Goal: Task Accomplishment & Management: Complete application form

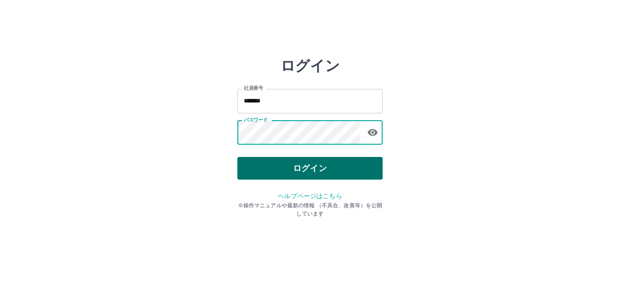
click at [292, 170] on button "ログイン" at bounding box center [310, 168] width 145 height 23
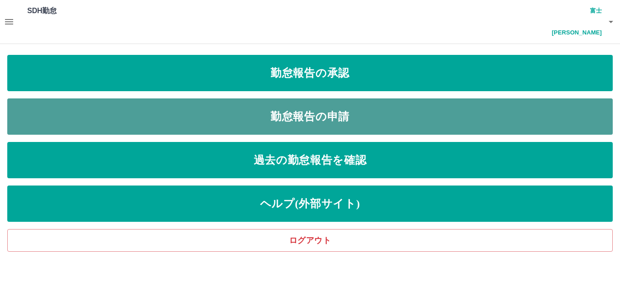
click at [315, 99] on link "勤怠報告の申請" at bounding box center [310, 117] width 606 height 36
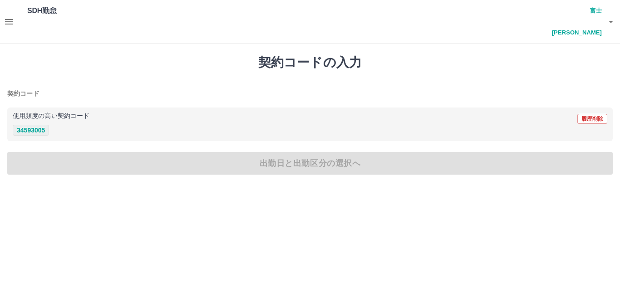
click at [26, 125] on button "34593005" at bounding box center [31, 130] width 36 height 11
type input "********"
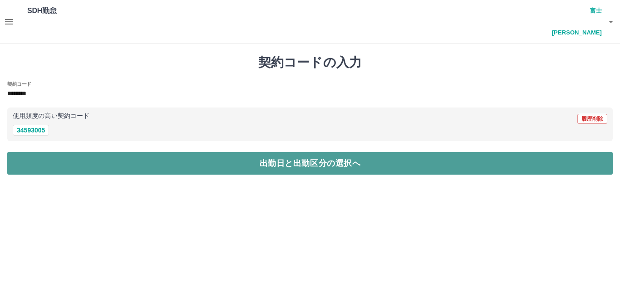
click at [41, 152] on button "出勤日と出勤区分の選択へ" at bounding box center [310, 163] width 606 height 23
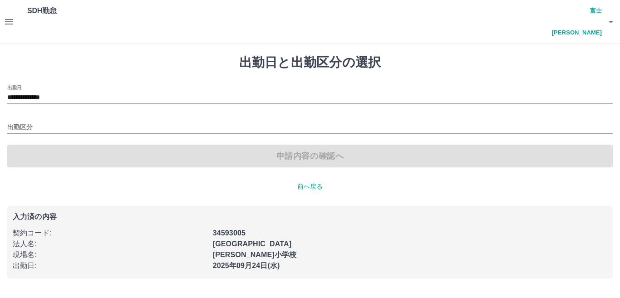
click at [48, 115] on div "出勤区分" at bounding box center [310, 124] width 606 height 19
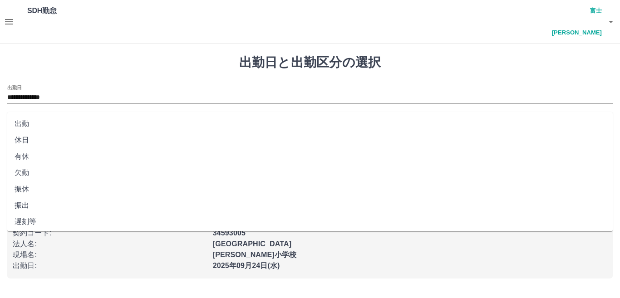
click at [49, 122] on input "出勤区分" at bounding box center [310, 127] width 606 height 11
click at [53, 124] on li "出勤" at bounding box center [310, 124] width 606 height 16
type input "**"
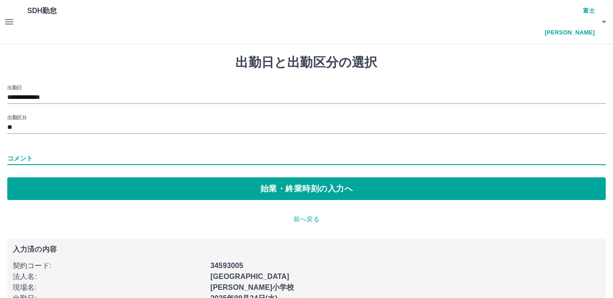
click at [70, 152] on input "コメント" at bounding box center [306, 158] width 598 height 13
type input "****"
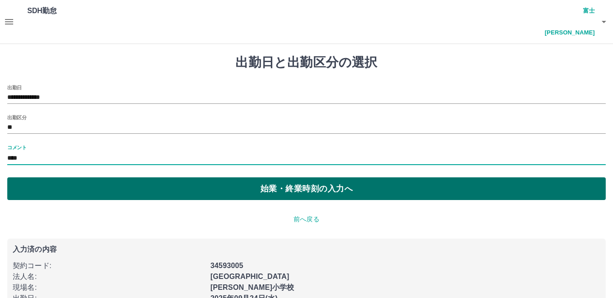
click at [78, 178] on button "始業・終業時刻の入力へ" at bounding box center [306, 189] width 598 height 23
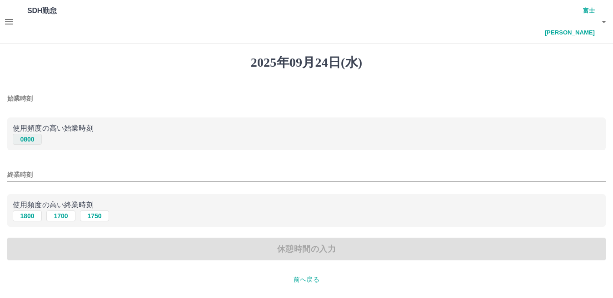
click at [31, 134] on button "0800" at bounding box center [27, 139] width 29 height 11
type input "****"
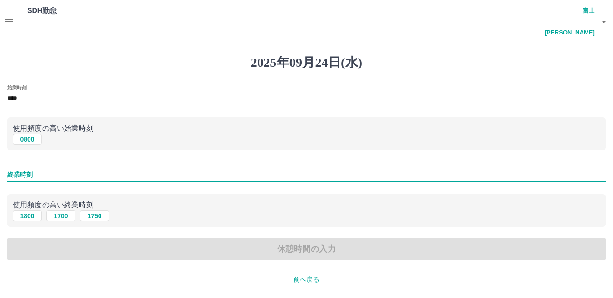
click at [77, 168] on input "終業時刻" at bounding box center [306, 174] width 598 height 13
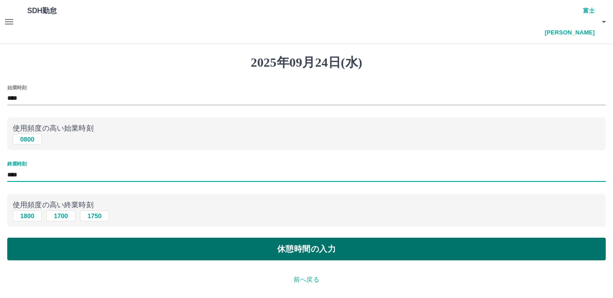
type input "****"
click at [61, 238] on button "休憩時間の入力" at bounding box center [306, 249] width 598 height 23
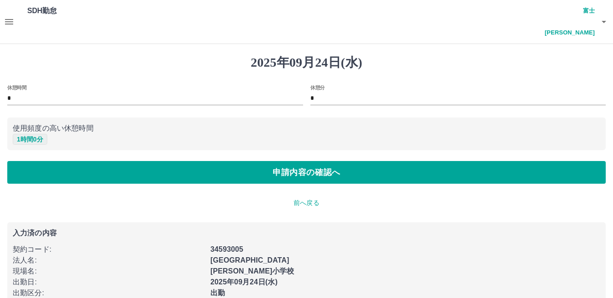
click at [30, 134] on button "1 時間 0 分" at bounding box center [30, 139] width 35 height 11
type input "*"
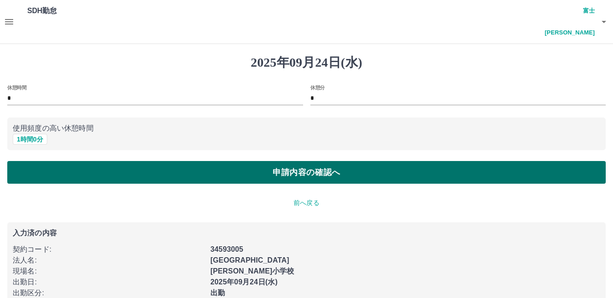
click at [48, 161] on button "申請内容の確認へ" at bounding box center [306, 172] width 598 height 23
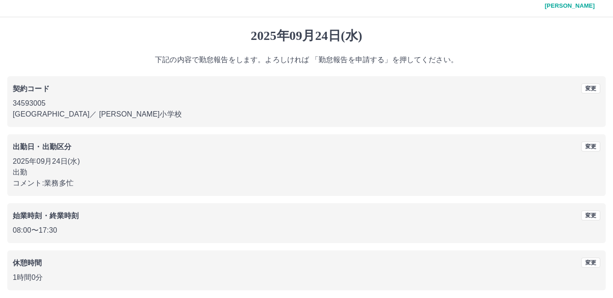
scroll to position [42, 0]
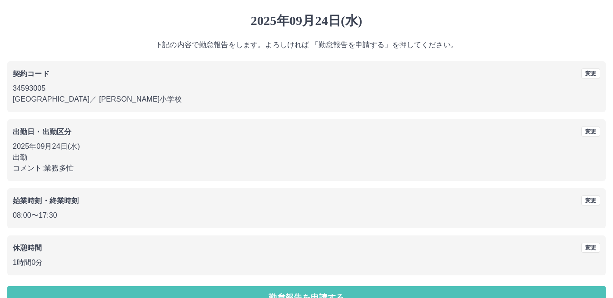
click at [47, 287] on button "勤怠報告を申請する" at bounding box center [306, 298] width 598 height 23
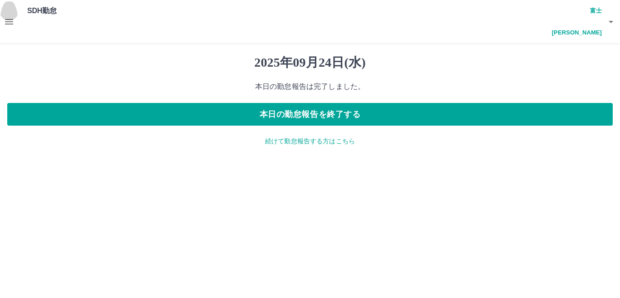
click at [11, 16] on icon "button" at bounding box center [9, 21] width 11 height 11
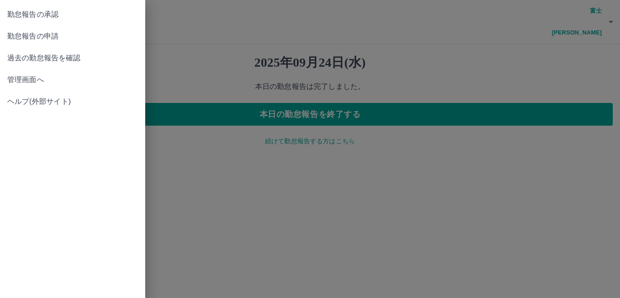
click at [28, 82] on span "管理画面へ" at bounding box center [72, 79] width 131 height 11
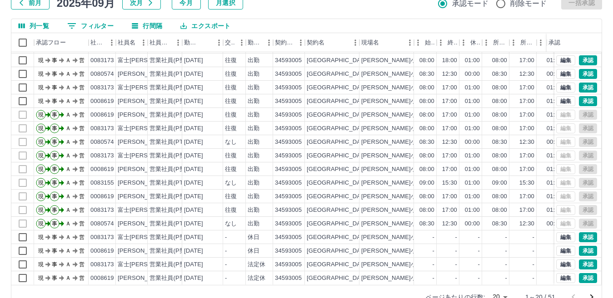
scroll to position [47, 0]
click at [583, 273] on button "承認" at bounding box center [588, 278] width 18 height 10
click at [583, 236] on div "勤務実績承認 前月 [DATE] 次月 今月 月選択 承認モード 削除モード 一括承認 列一覧 0 フィルター 行間隔 エクスポート 承認フロー 社員番号 社…" at bounding box center [306, 140] width 613 height 362
click at [579, 246] on button "承認" at bounding box center [588, 251] width 18 height 10
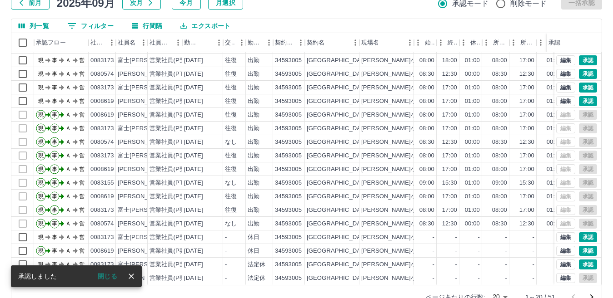
click at [580, 208] on div "勤務実績承認 前月 [DATE] 次月 今月 月選択 承認モード 削除モード 一括承認 列一覧 0 フィルター 行間隔 エクスポート 承認フロー 社員番号 社…" at bounding box center [306, 140] width 613 height 362
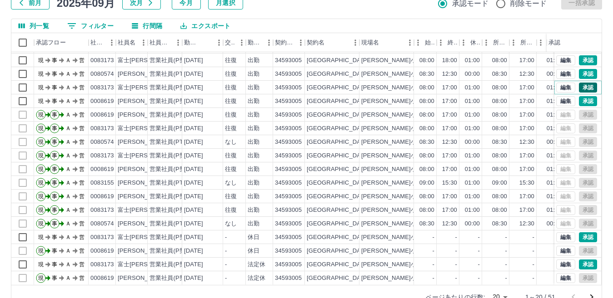
click at [586, 83] on button "承認" at bounding box center [588, 88] width 18 height 10
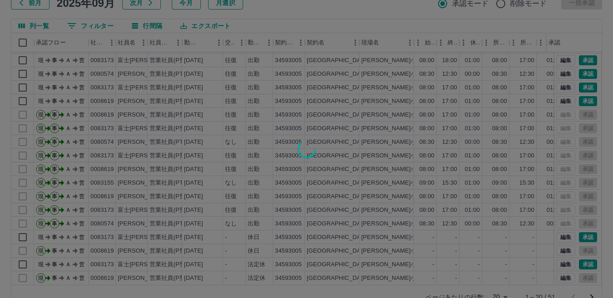
click at [583, 70] on div at bounding box center [306, 149] width 613 height 298
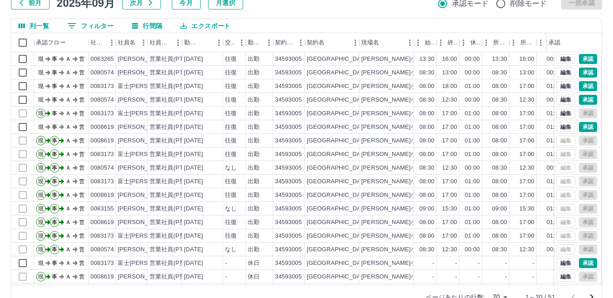
scroll to position [2, 0]
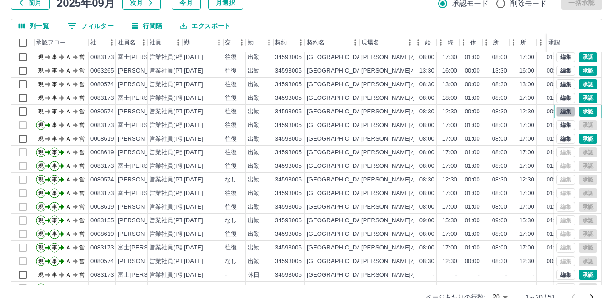
click at [559, 107] on button "編集" at bounding box center [565, 112] width 19 height 10
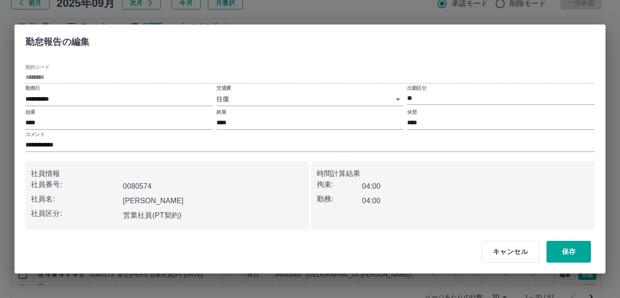
click at [314, 92] on div "交通費 往復 ******" at bounding box center [311, 96] width 188 height 22
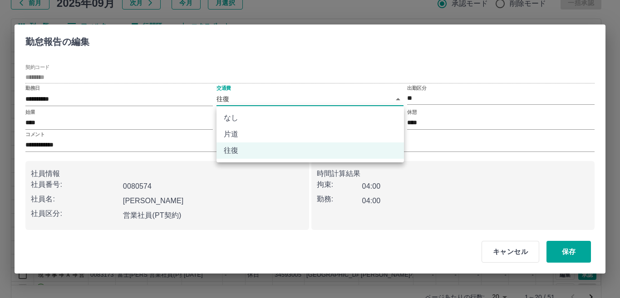
click at [316, 99] on body "SDH勤怠 富士[PERSON_NAME] 勤務実績承認 前月 [DATE] 次月 今月 月選択 承認モード 削除モード 一括承認 列一覧 0 フィルター 行…" at bounding box center [310, 118] width 620 height 406
click at [312, 120] on li "なし" at bounding box center [311, 118] width 188 height 16
type input "****"
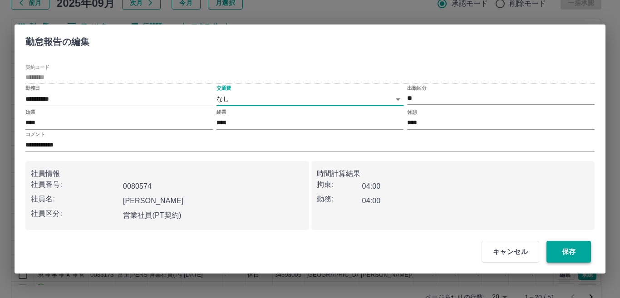
click at [575, 248] on button "保存" at bounding box center [569, 252] width 45 height 22
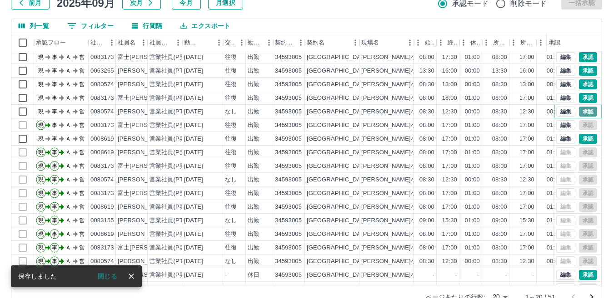
click at [580, 107] on button "承認" at bounding box center [588, 112] width 18 height 10
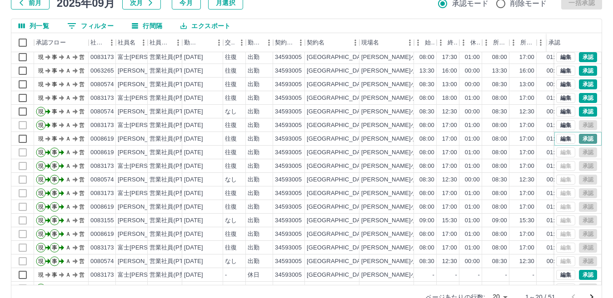
click at [581, 134] on button "承認" at bounding box center [588, 139] width 18 height 10
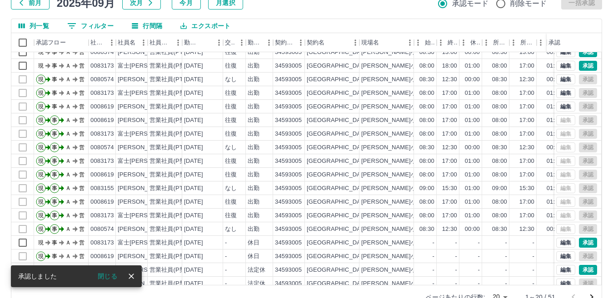
scroll to position [47, 0]
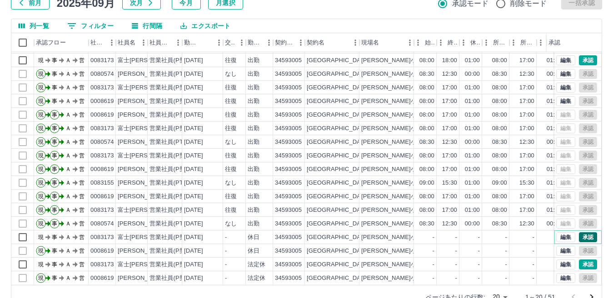
click at [585, 233] on button "承認" at bounding box center [588, 238] width 18 height 10
click at [584, 260] on button "承認" at bounding box center [588, 265] width 18 height 10
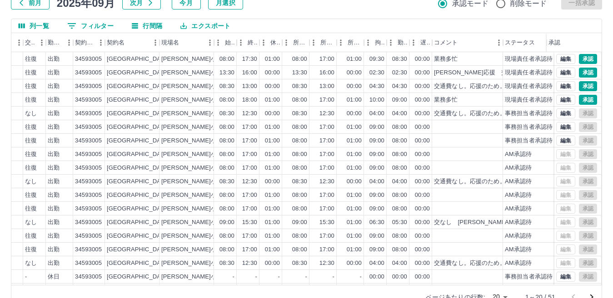
scroll to position [0, 211]
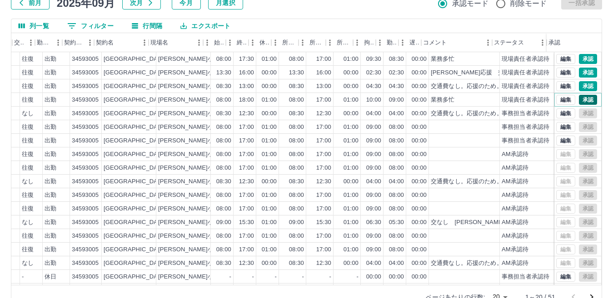
click at [584, 95] on button "承認" at bounding box center [588, 100] width 18 height 10
click at [581, 54] on button "承認" at bounding box center [588, 59] width 18 height 10
click at [561, 81] on button "編集" at bounding box center [565, 86] width 19 height 10
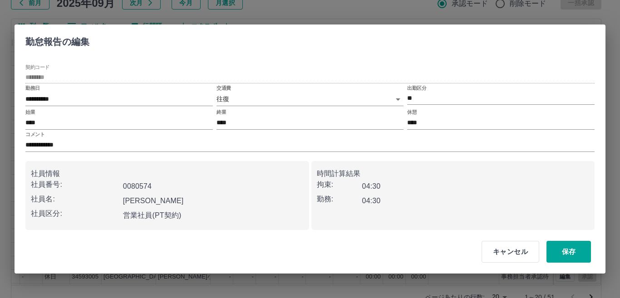
click at [325, 99] on body "SDH勤怠 富士[PERSON_NAME] 勤務実績承認 前月 [DATE] 次月 今月 月選択 承認モード 削除モード 一括承認 列一覧 0 フィルター 行…" at bounding box center [310, 118] width 620 height 406
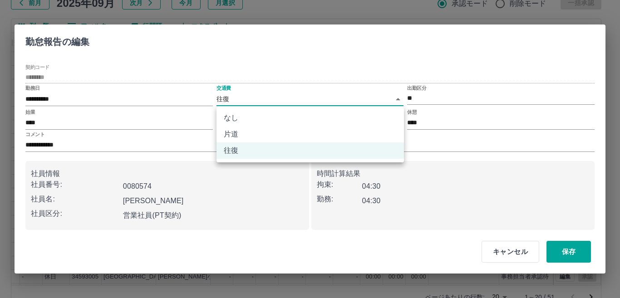
click at [317, 115] on li "なし" at bounding box center [311, 118] width 188 height 16
type input "****"
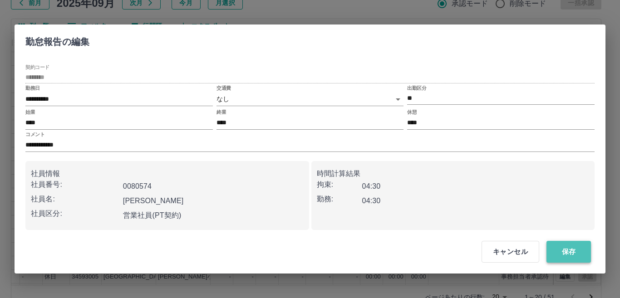
click at [569, 247] on button "保存" at bounding box center [569, 252] width 45 height 22
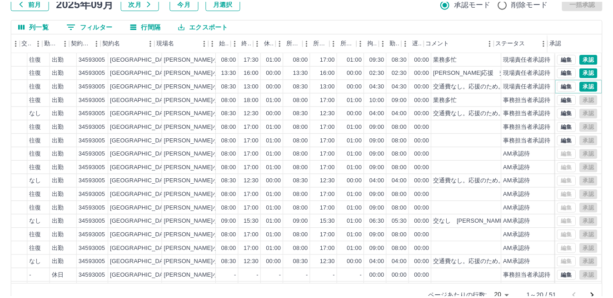
scroll to position [0, 203]
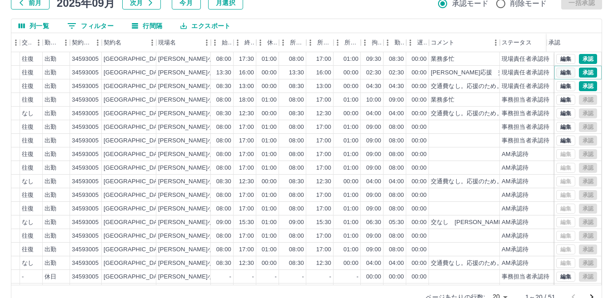
click at [559, 68] on button "編集" at bounding box center [565, 73] width 19 height 10
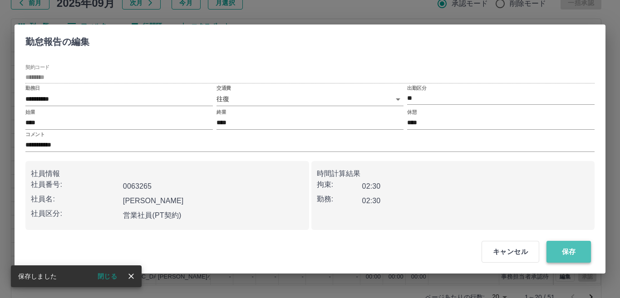
click at [572, 250] on button "保存" at bounding box center [569, 252] width 45 height 22
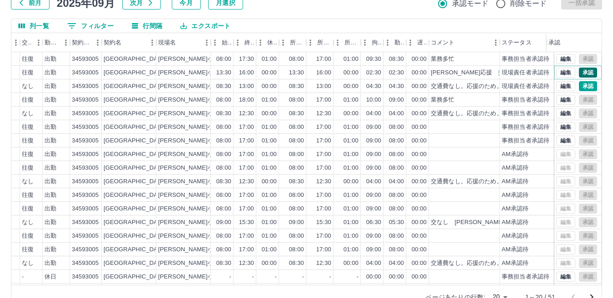
click at [580, 68] on button "承認" at bounding box center [588, 73] width 18 height 10
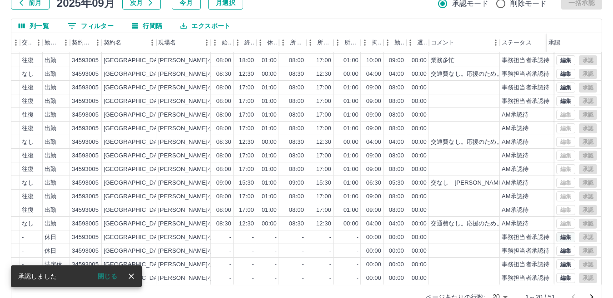
scroll to position [47, 203]
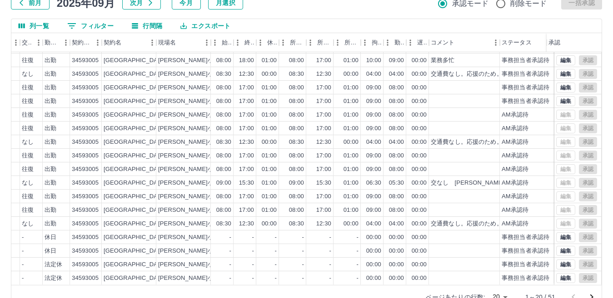
click at [592, 292] on icon "次のページへ" at bounding box center [591, 297] width 11 height 11
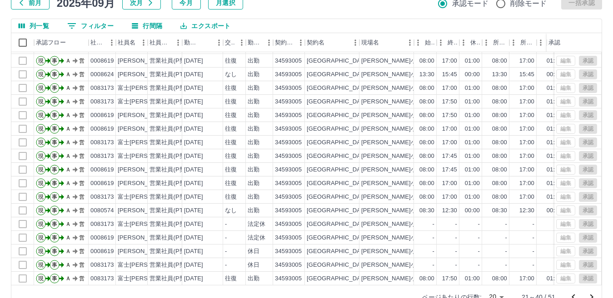
scroll to position [0, 0]
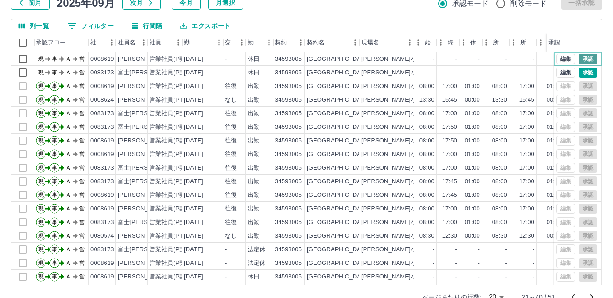
click at [582, 54] on button "承認" at bounding box center [588, 59] width 18 height 10
click at [582, 68] on button "承認" at bounding box center [588, 73] width 18 height 10
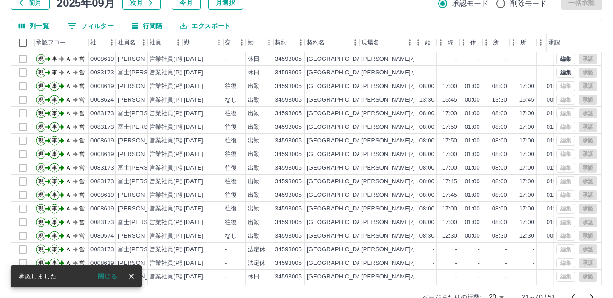
click at [595, 292] on icon "次のページへ" at bounding box center [591, 297] width 11 height 11
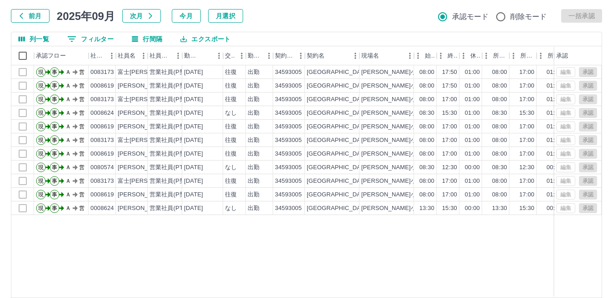
scroll to position [85, 0]
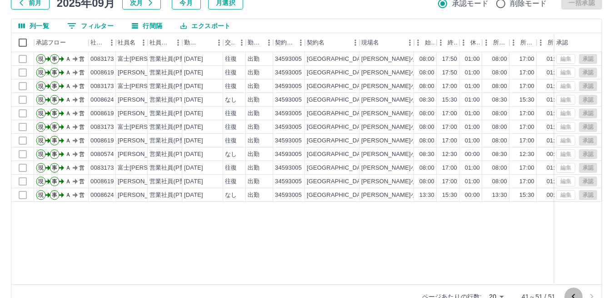
click at [569, 292] on icon "前のページへ" at bounding box center [573, 297] width 11 height 11
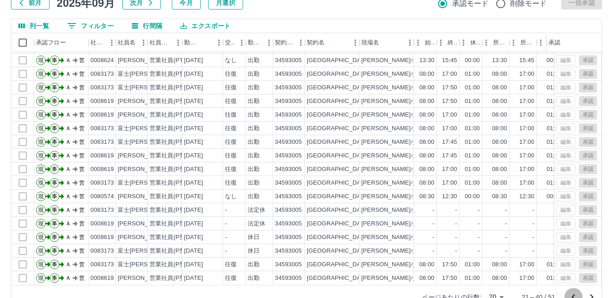
drag, startPoint x: 575, startPoint y: 271, endPoint x: 583, endPoint y: 274, distance: 8.8
click at [579, 288] on button "前のページへ" at bounding box center [573, 297] width 18 height 18
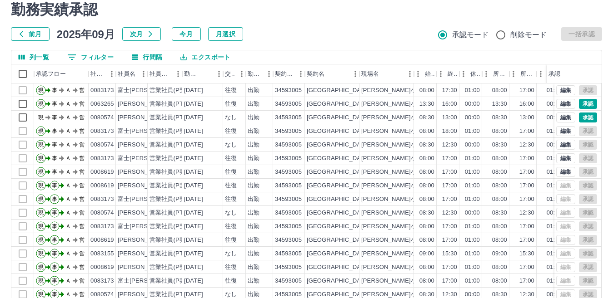
scroll to position [40, 0]
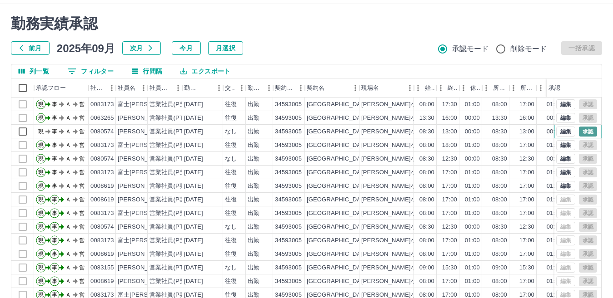
click at [579, 127] on button "承認" at bounding box center [588, 132] width 18 height 10
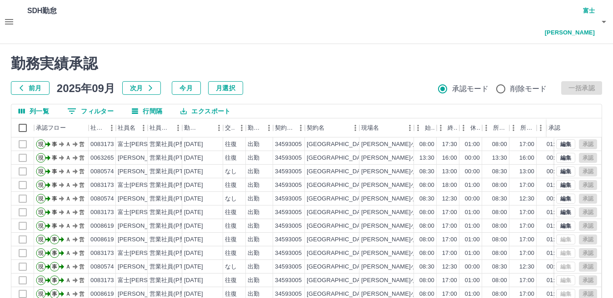
click at [608, 16] on icon "button" at bounding box center [603, 21] width 11 height 11
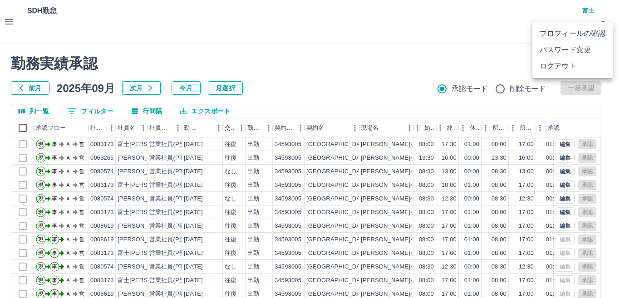
click at [535, 89] on div at bounding box center [310, 149] width 620 height 298
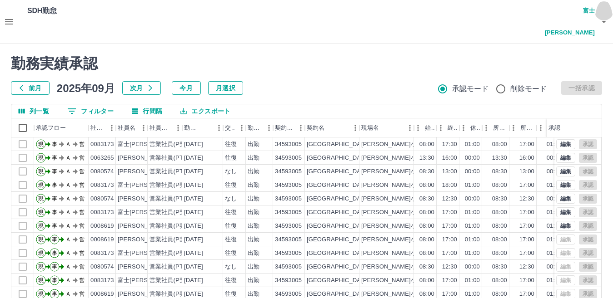
click at [602, 21] on icon "button" at bounding box center [603, 22] width 5 height 2
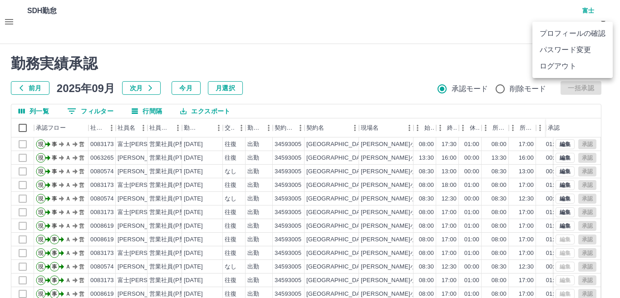
click at [563, 66] on li "ログアウト" at bounding box center [573, 66] width 80 height 16
